Goal: Find specific page/section: Find specific page/section

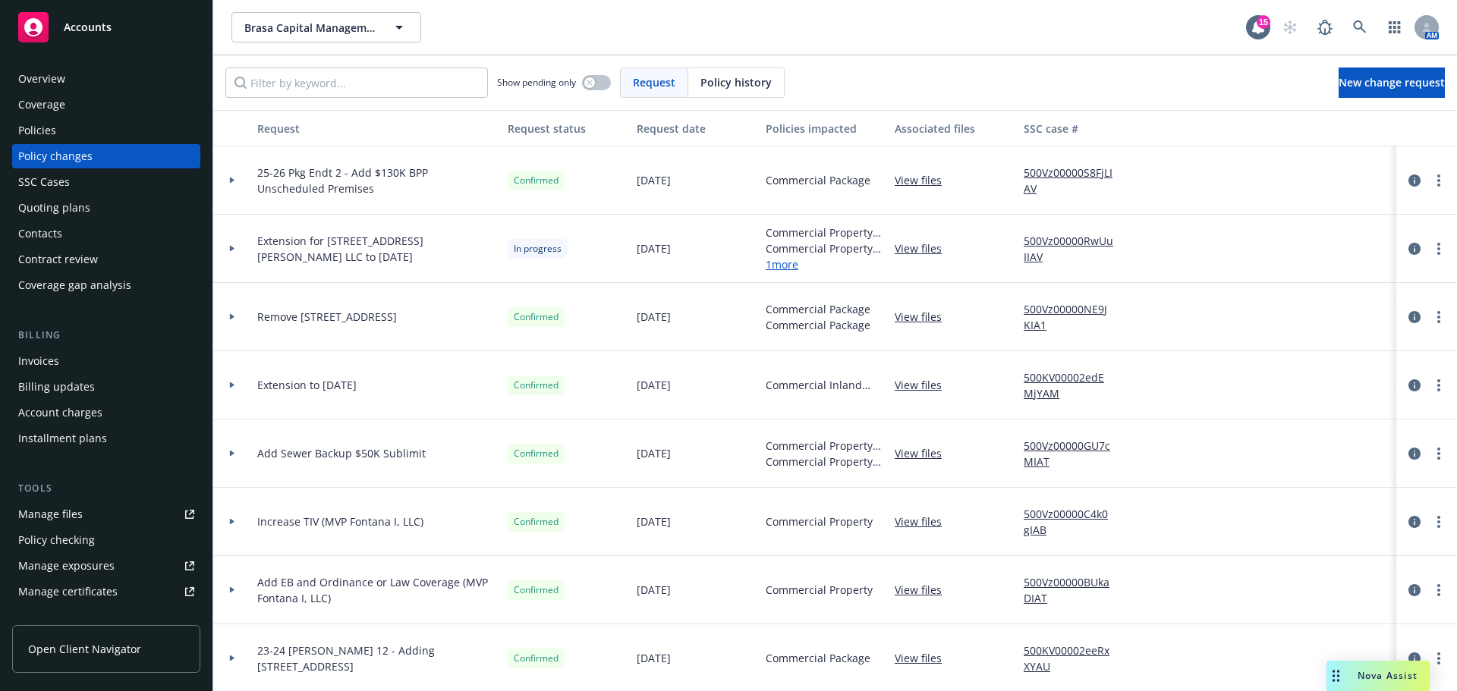
click at [347, 20] on span "Brasa Capital Management, LLC" at bounding box center [309, 28] width 131 height 16
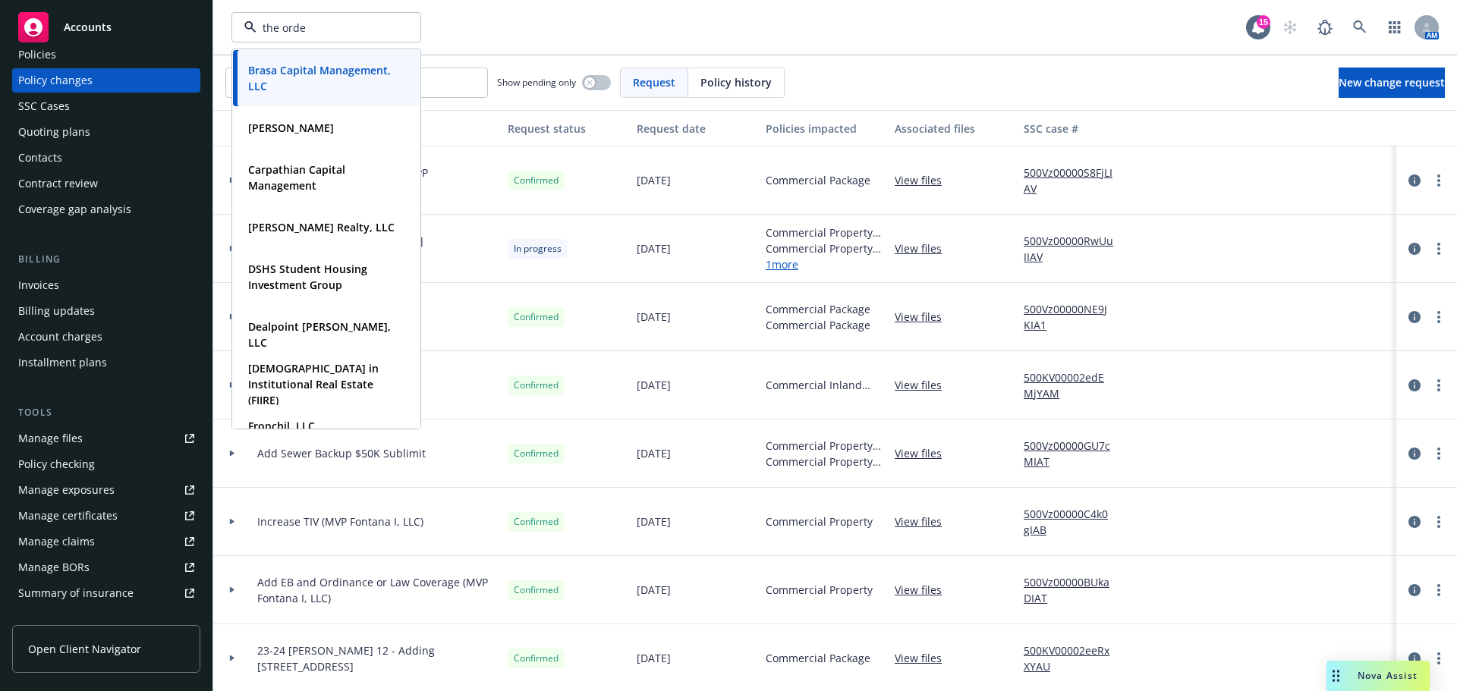
type input "the orden"
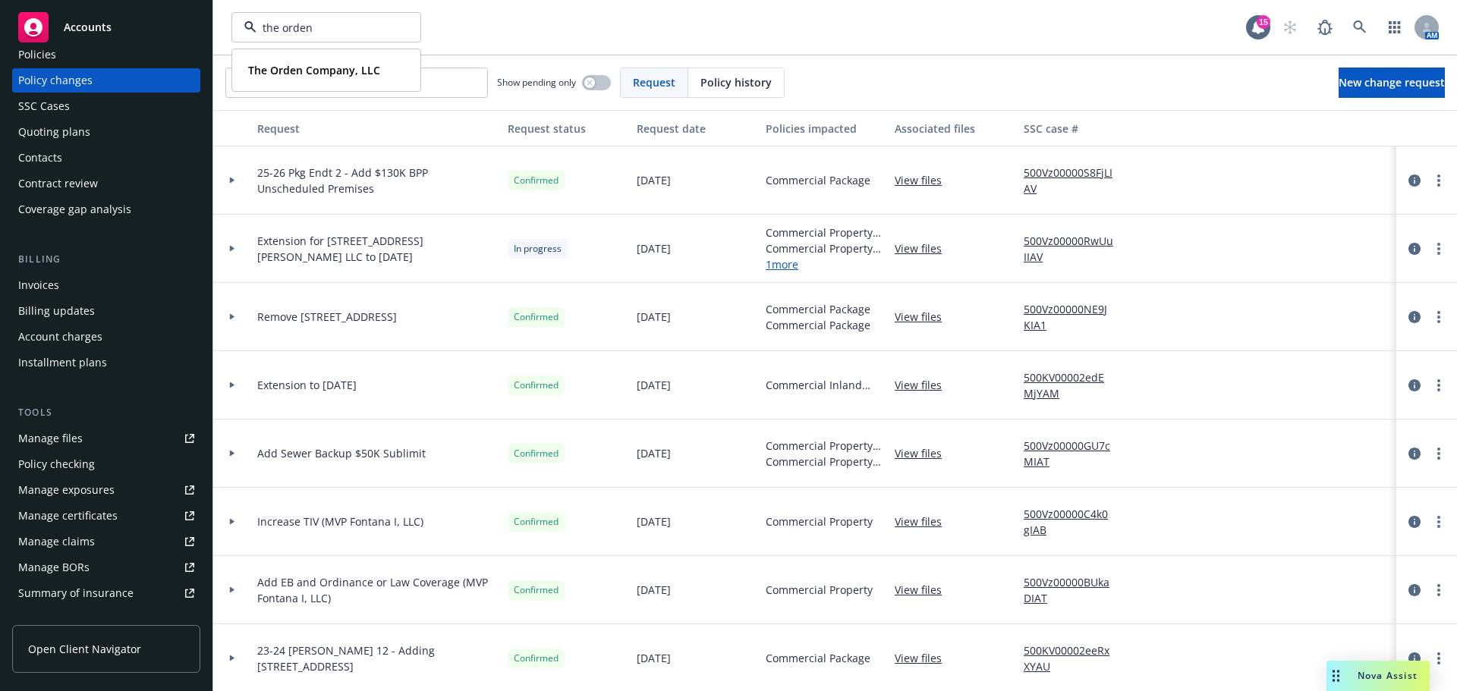
click at [333, 68] on strong "The Orden Company, LLC" at bounding box center [314, 70] width 132 height 14
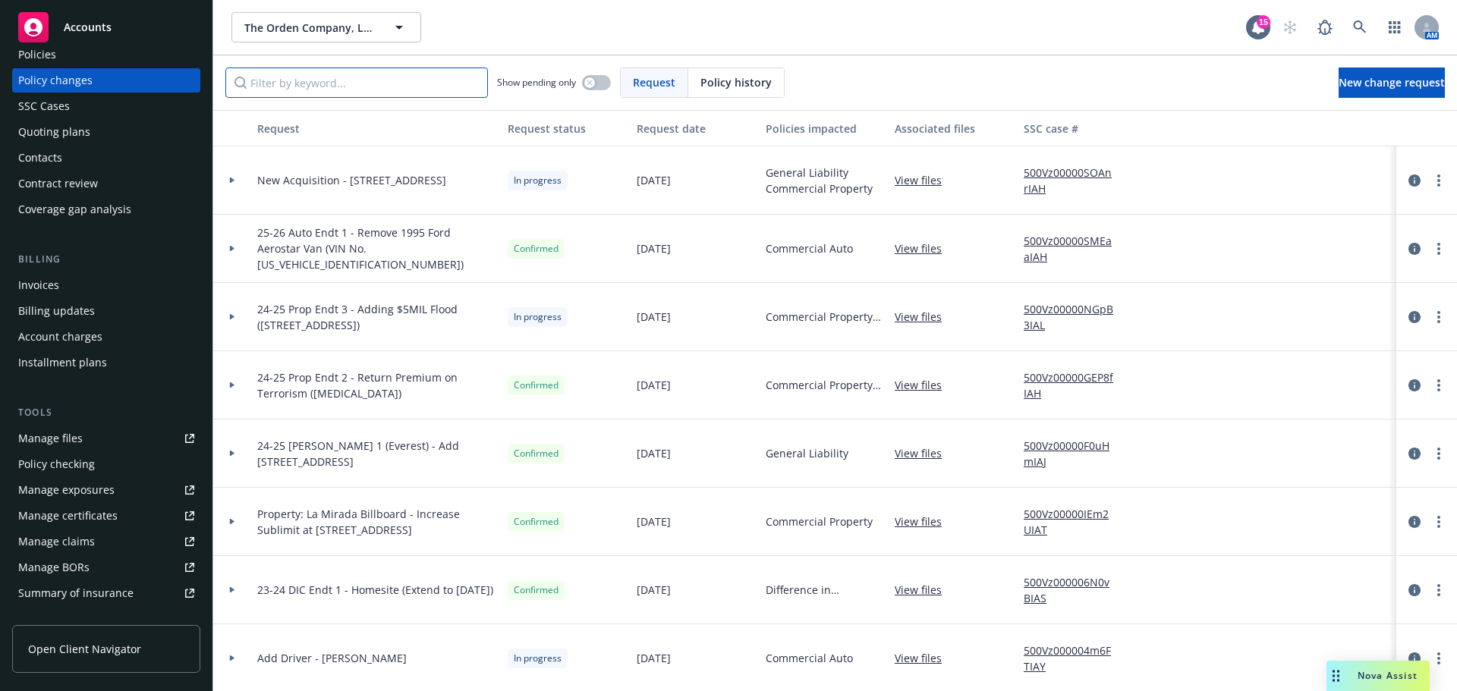
click at [385, 78] on input "Filter by keyword..." at bounding box center [356, 83] width 262 height 30
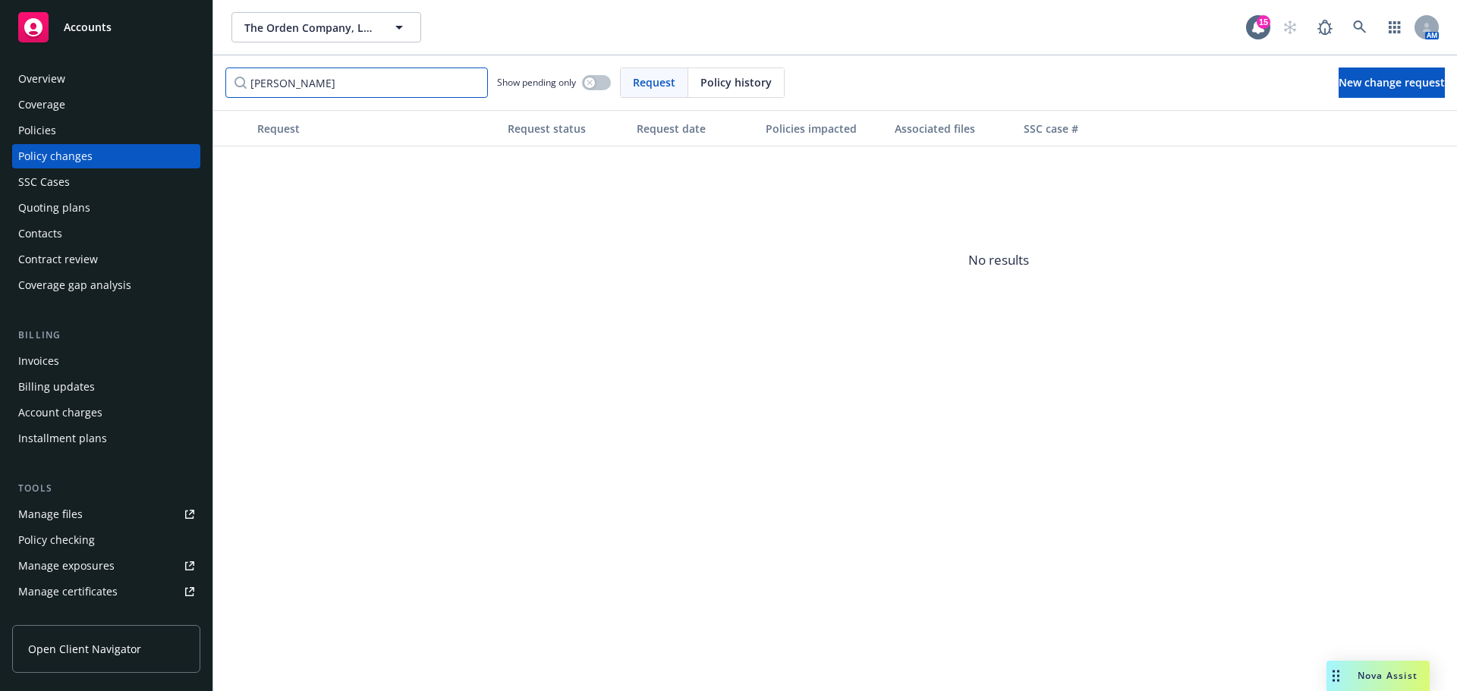
type input "[PERSON_NAME]"
click at [31, 135] on div "Policies" at bounding box center [37, 130] width 38 height 24
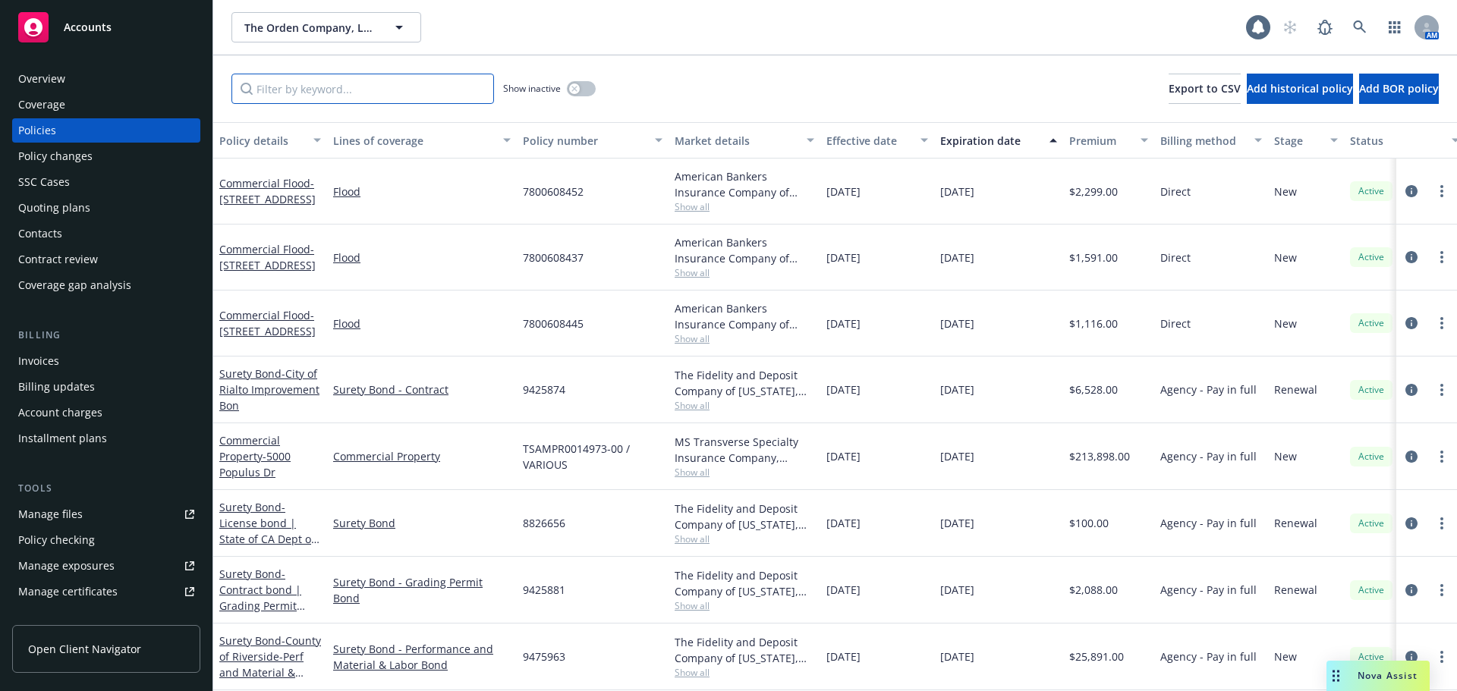
click at [352, 83] on input "Filter by keyword..." at bounding box center [362, 89] width 262 height 30
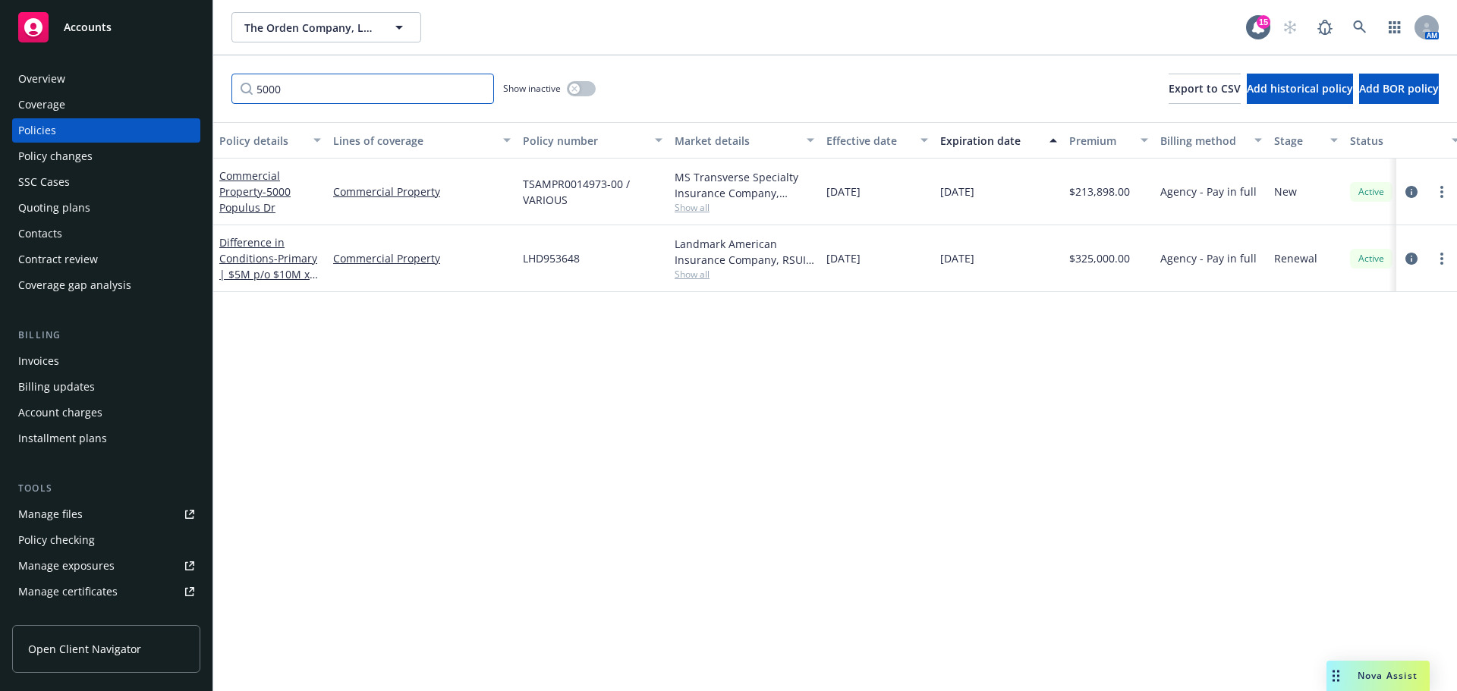
drag, startPoint x: 338, startPoint y: 90, endPoint x: 97, endPoint y: 99, distance: 240.6
click at [97, 99] on div "Accounts Overview Coverage Policies Policy changes SSC Cases Quoting plans Cont…" at bounding box center [728, 345] width 1457 height 691
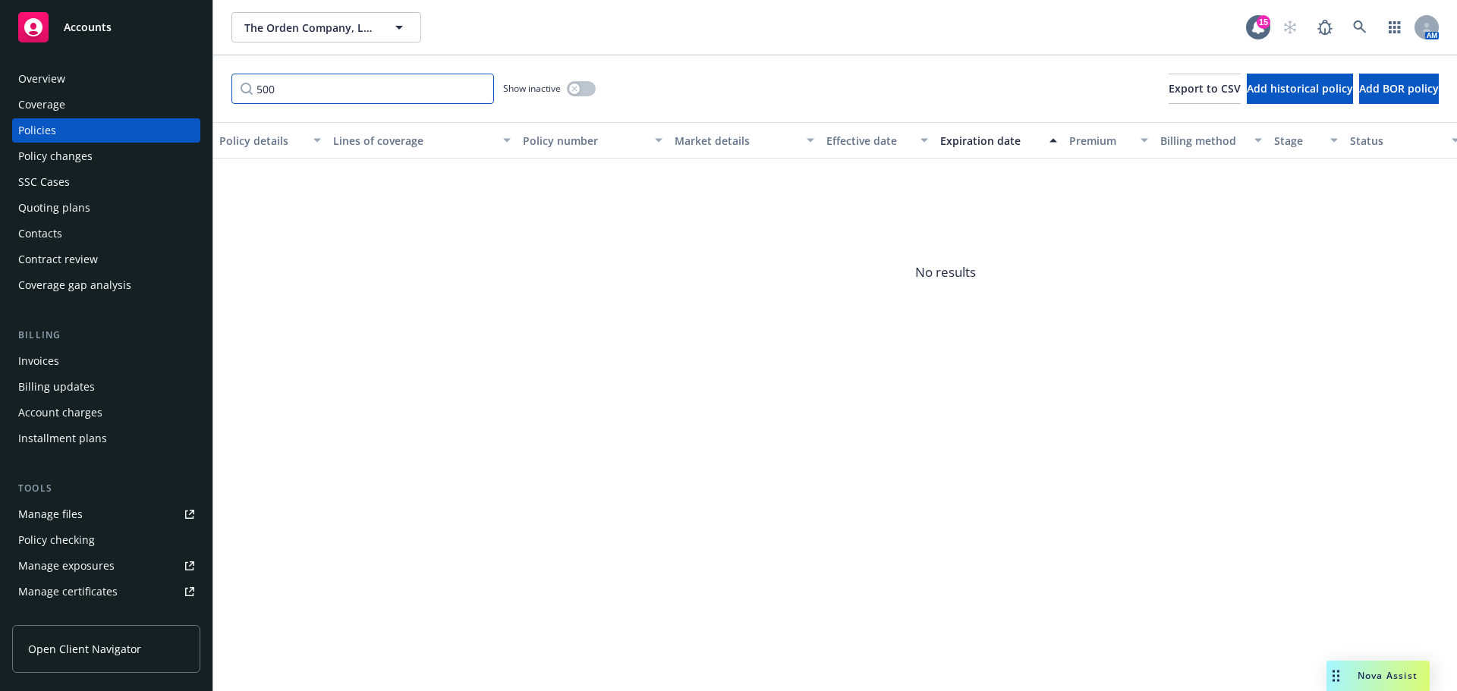
type input "5000"
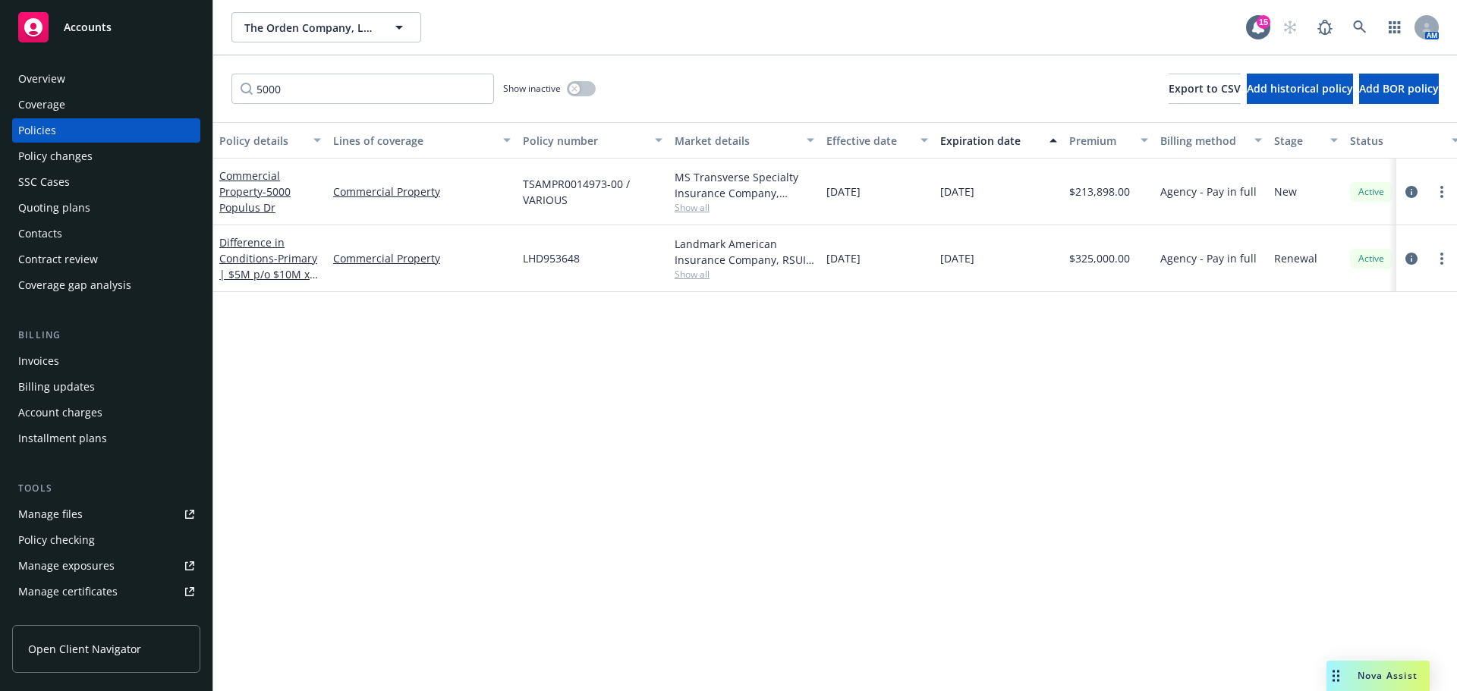
click at [565, 93] on div "Show inactive" at bounding box center [549, 89] width 93 height 30
click at [569, 90] on div "button" at bounding box center [574, 88] width 11 height 11
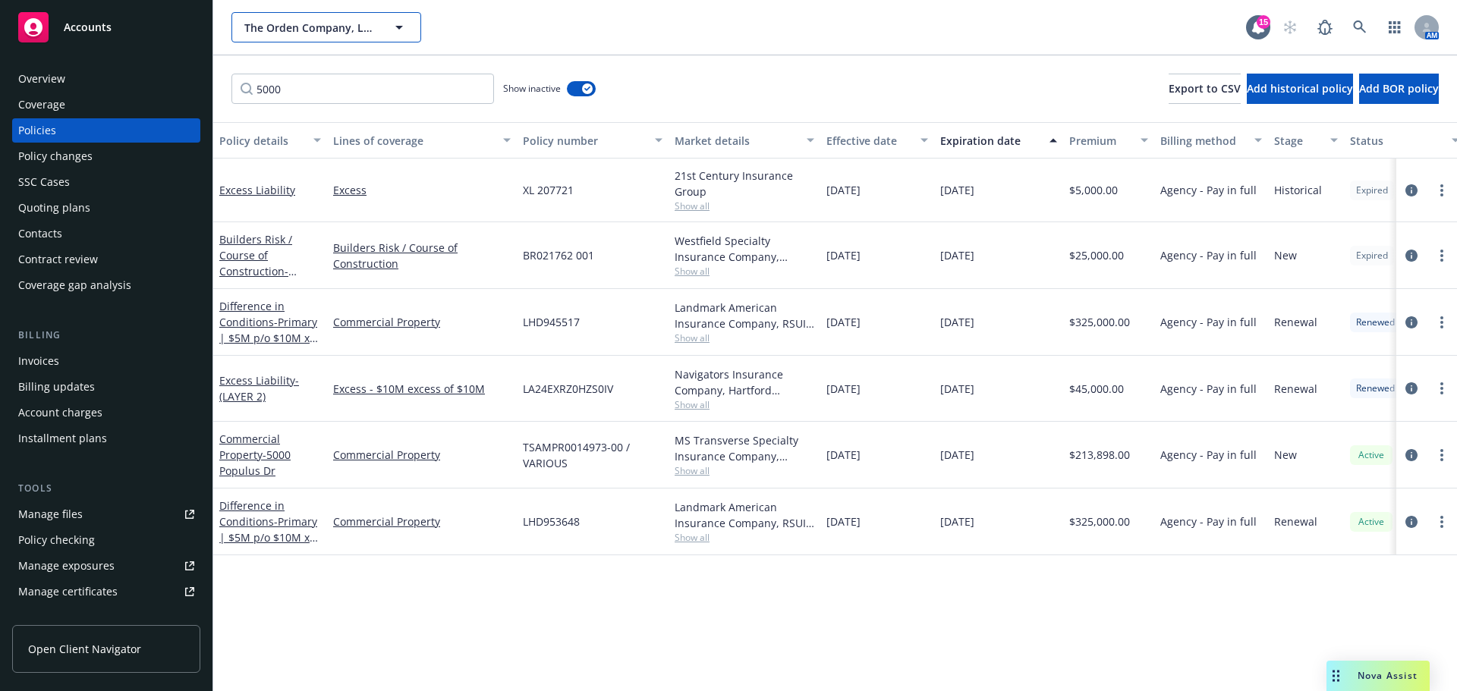
click at [300, 32] on span "The Orden Company, LLC" at bounding box center [309, 28] width 131 height 16
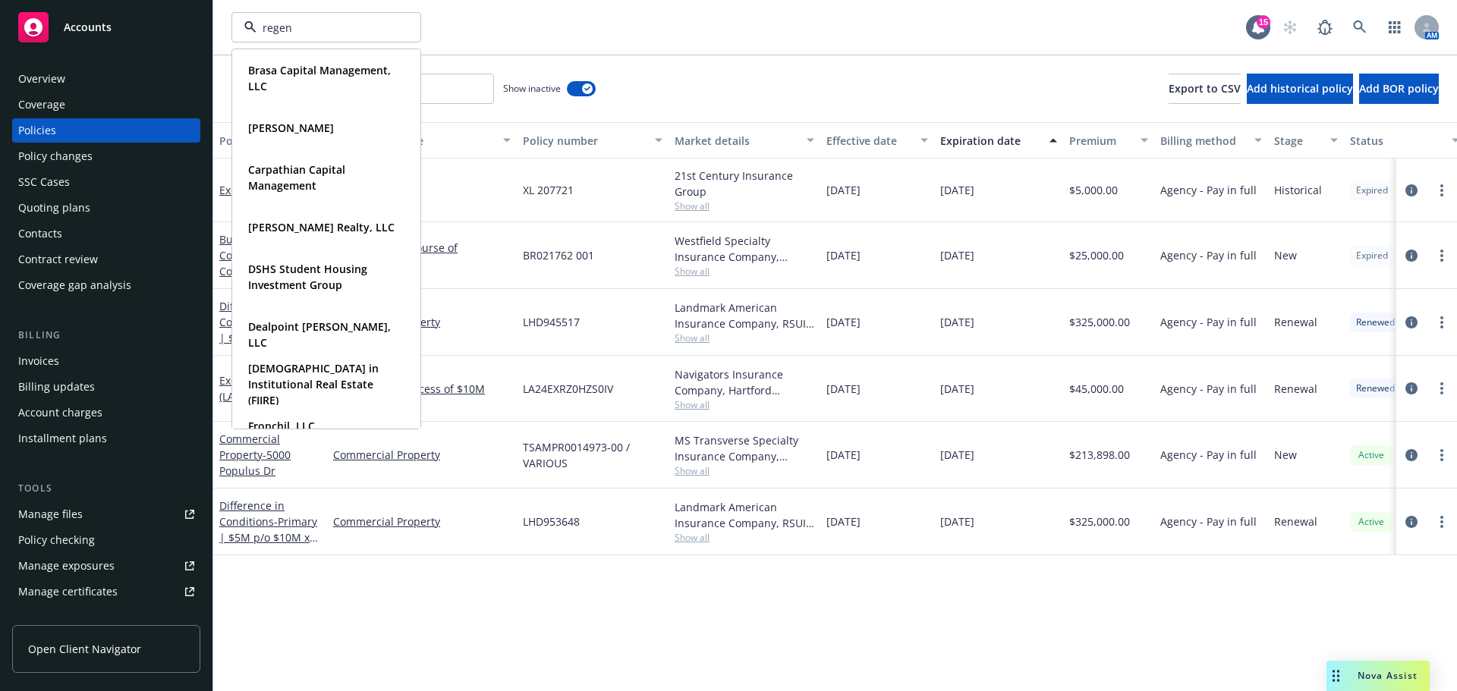
type input "regent"
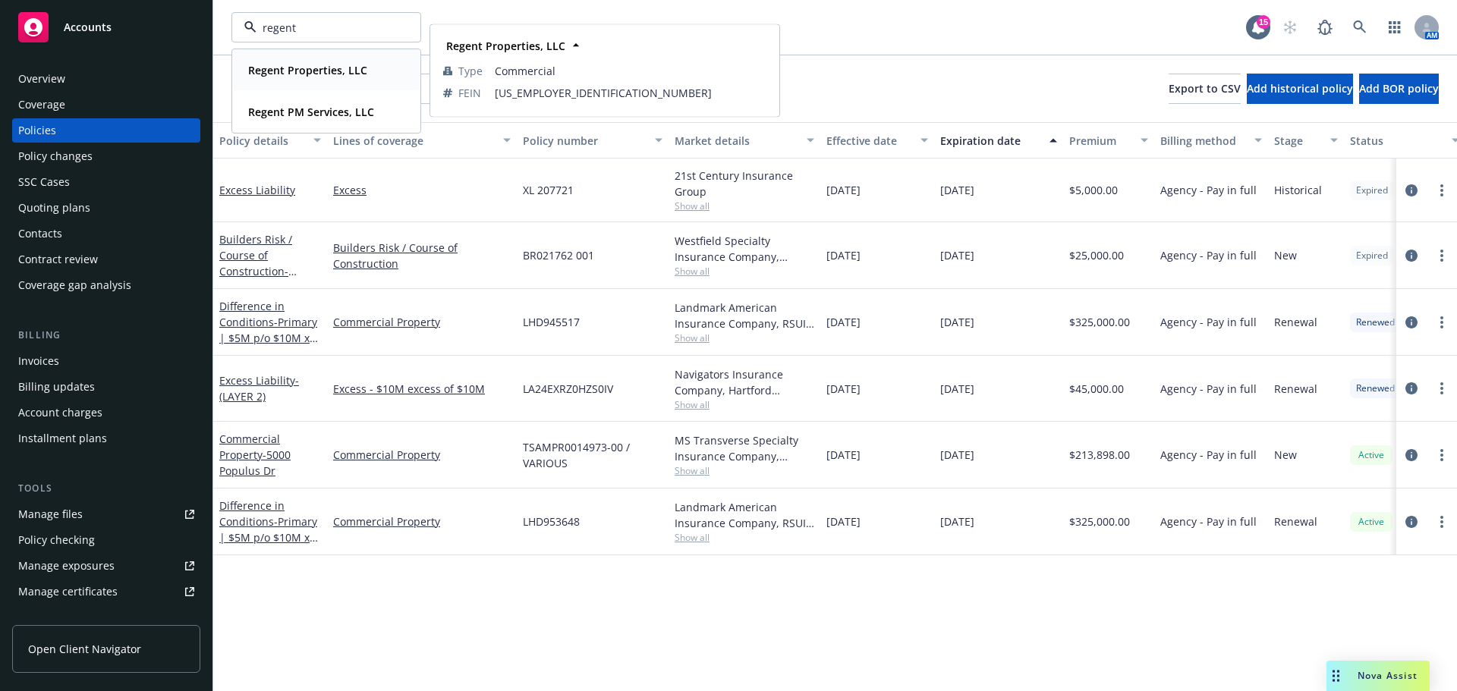
click at [306, 81] on div "Regent Properties, LLC Type Commercial FEIN [US_EMPLOYER_IDENTIFICATION_NUMBER]" at bounding box center [326, 70] width 187 height 40
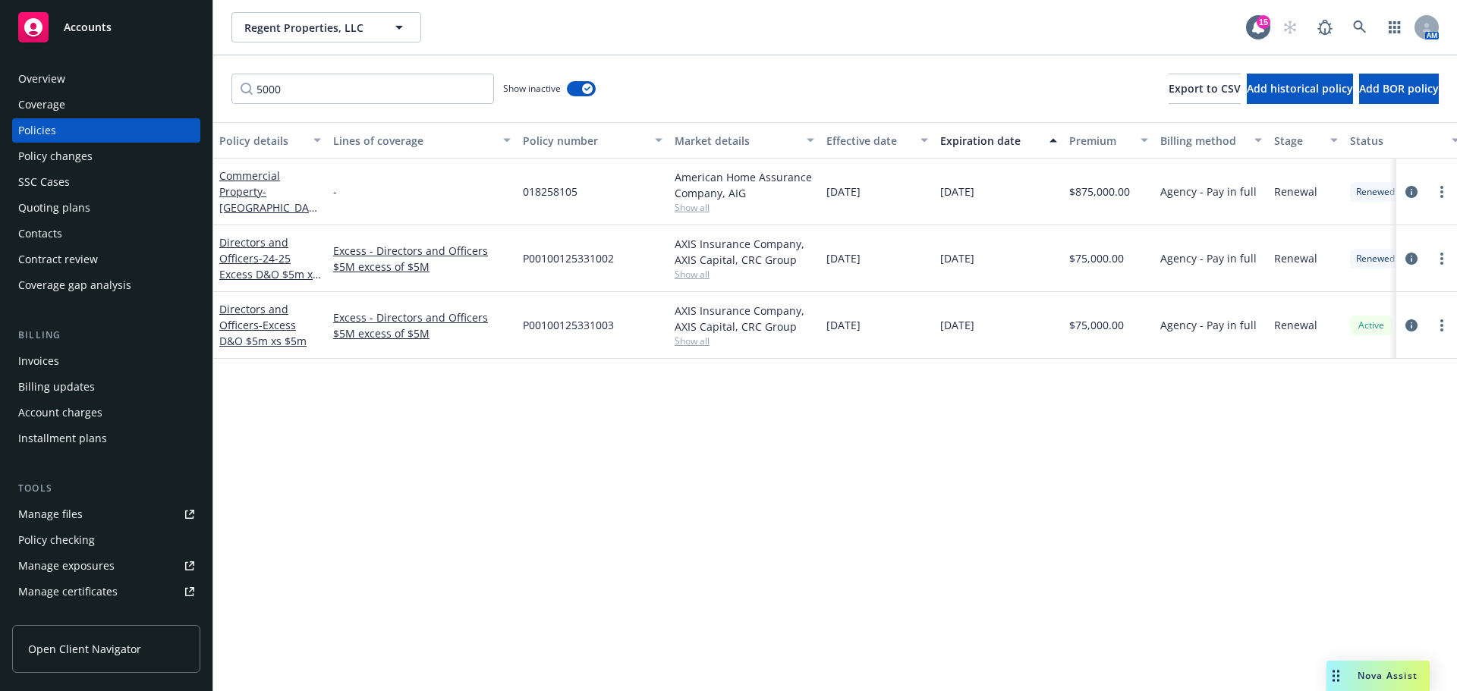
click at [89, 209] on div "Quoting plans" at bounding box center [106, 208] width 176 height 24
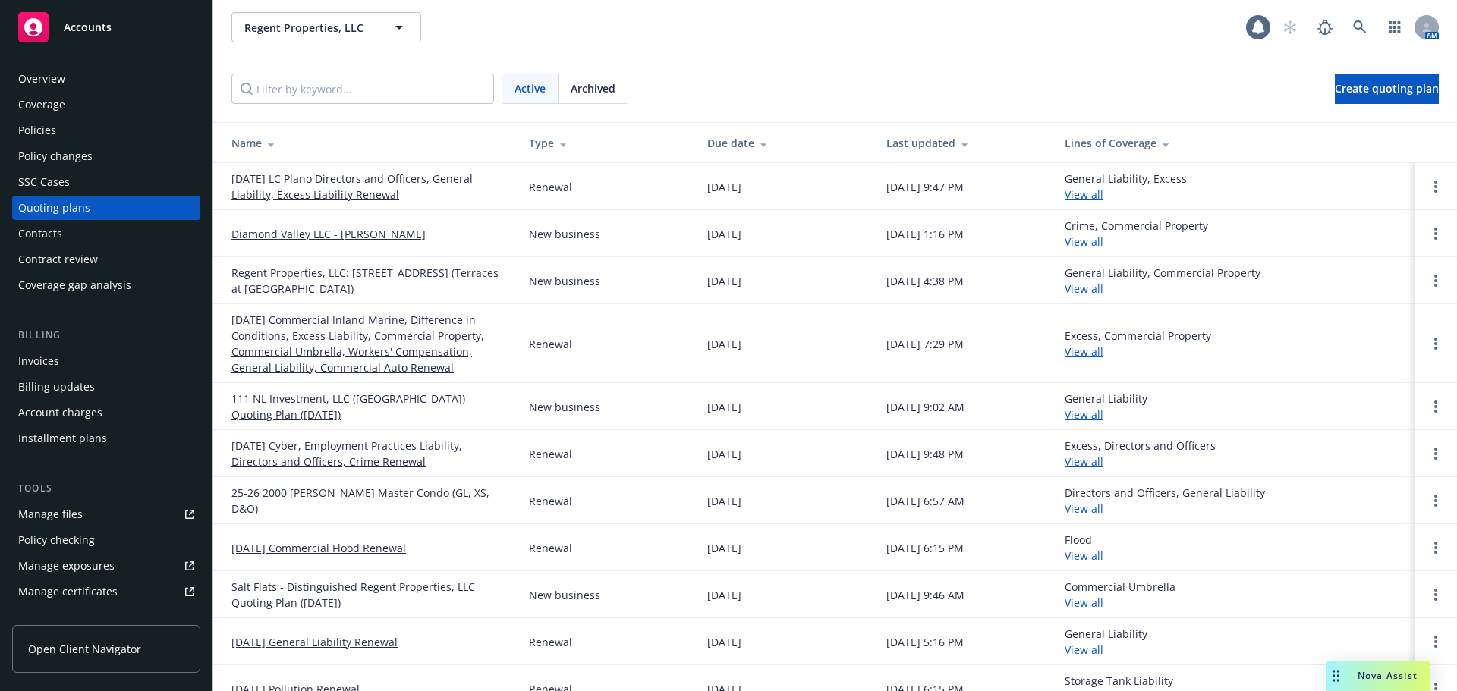
click at [397, 278] on link "Regent Properties, LLC: [STREET_ADDRESS] (Terraces at [GEOGRAPHIC_DATA])" at bounding box center [367, 281] width 273 height 32
